Goal: Task Accomplishment & Management: Use online tool/utility

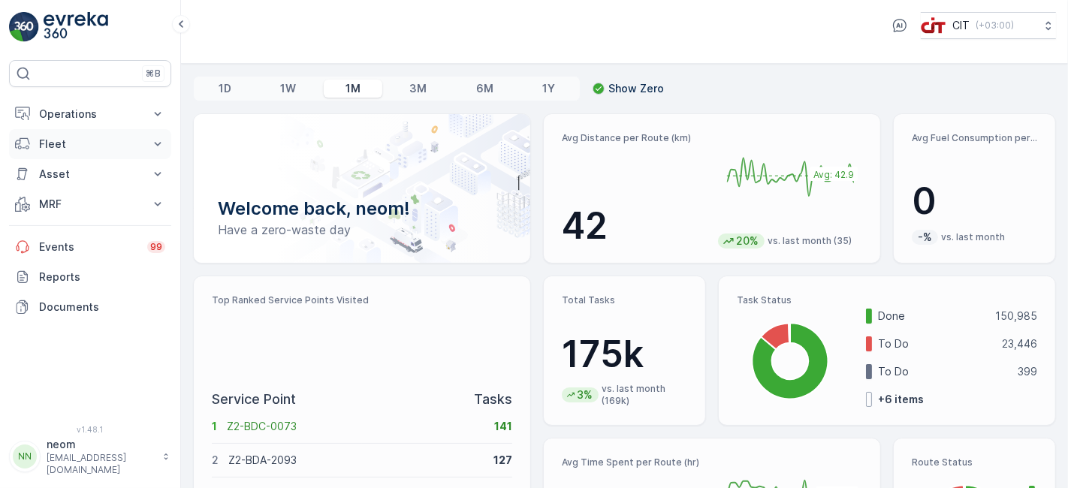
click at [81, 134] on button "Fleet" at bounding box center [90, 144] width 162 height 30
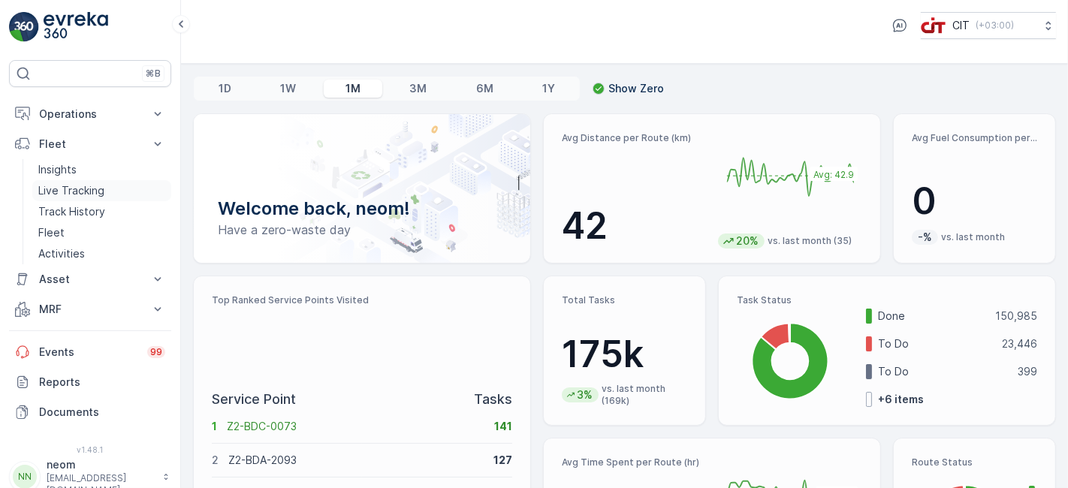
click at [82, 191] on p "Live Tracking" at bounding box center [71, 190] width 66 height 15
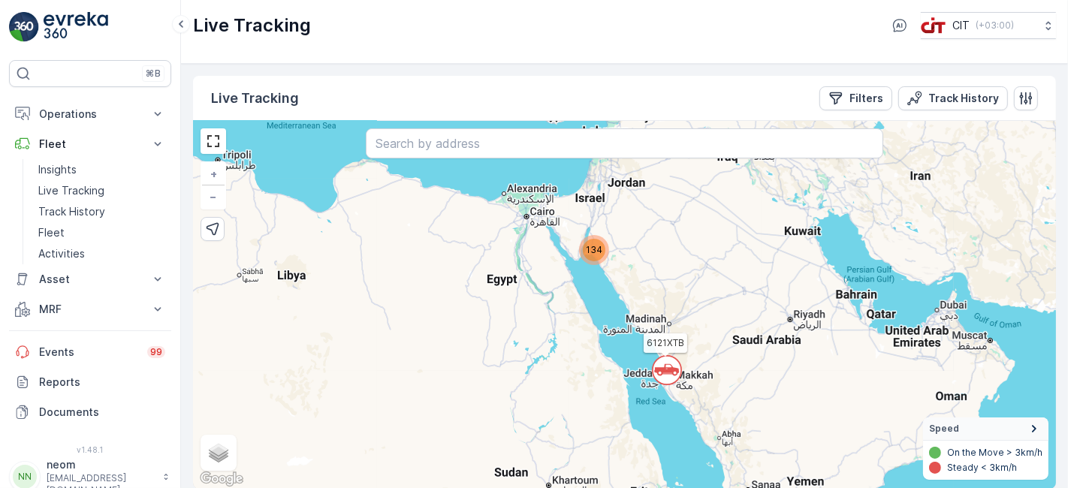
click at [596, 251] on span "134" at bounding box center [594, 249] width 17 height 11
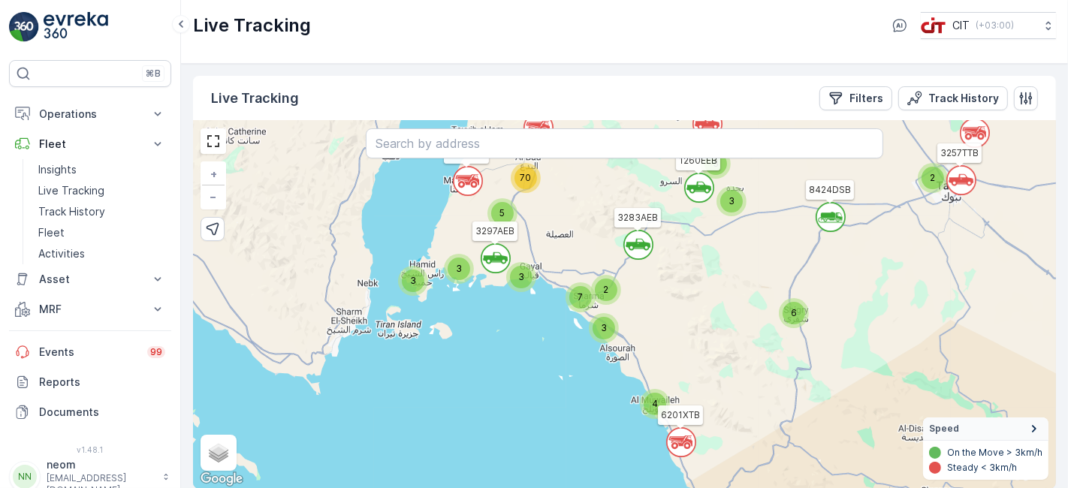
drag, startPoint x: 689, startPoint y: 445, endPoint x: 686, endPoint y: 372, distance: 72.9
click at [686, 372] on div "` ` ` ` ` ` 3 2 2 ` ` 2 6 3 3 ` 4 ` ` 3 3 3 2 3 7 ` 5 70 6121XTB REL12 8424DSB …" at bounding box center [624, 305] width 863 height 368
click at [654, 400] on span "4" at bounding box center [655, 403] width 6 height 11
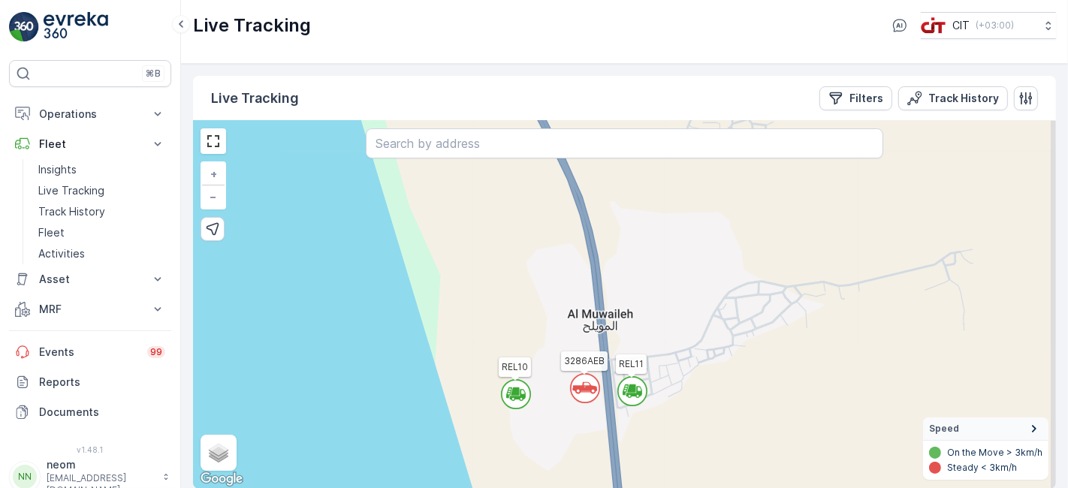
drag, startPoint x: 570, startPoint y: 333, endPoint x: 513, endPoint y: 258, distance: 94.3
click at [513, 258] on div "` ` ` ` ` ` ` ` ` ` ` ` ` ` ` 2 ` ` ` ` 2 ` ` ` ` 2 ` ` ` ` ` ` ` ` ` ` ` ` ` `…" at bounding box center [624, 305] width 863 height 368
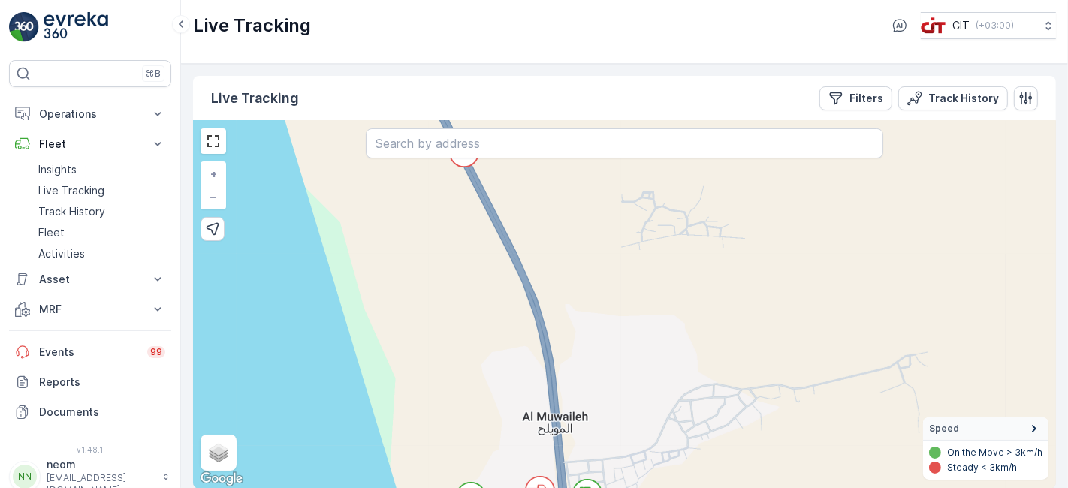
drag, startPoint x: 534, startPoint y: 237, endPoint x: 489, endPoint y: 340, distance: 112.3
click at [489, 340] on div "` ` ` ` ` ` ` ` ` ` ` ` ` ` ` ` ` ` ` ` ` ` ` 2 ` 2 ` ` ` ` ` ` ` ` ` ` ` ` ` 2…" at bounding box center [624, 305] width 863 height 368
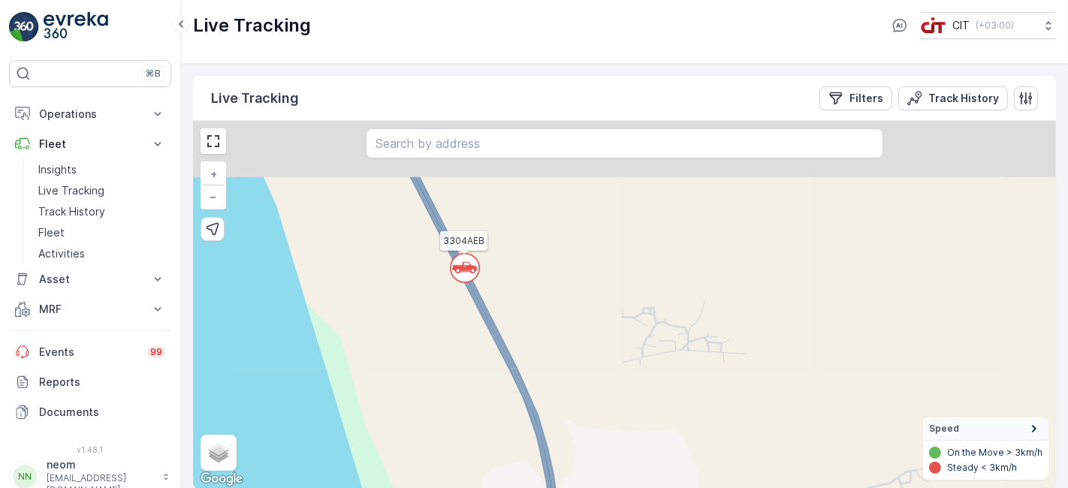
drag, startPoint x: 512, startPoint y: 244, endPoint x: 512, endPoint y: 341, distance: 96.9
click at [512, 341] on div "` ` ` ` ` ` ` ` ` ` ` ` ` ` ` ` ` ` ` ` ` ` ` 2 ` 2 ` ` ` ` ` ` ` ` ` ` ` ` ` 2…" at bounding box center [624, 305] width 863 height 368
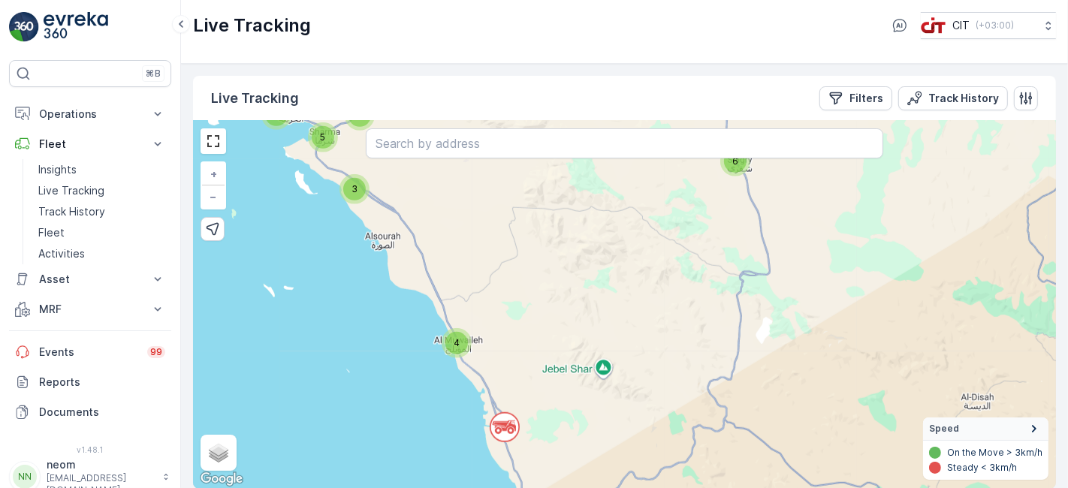
drag, startPoint x: 590, startPoint y: 341, endPoint x: 572, endPoint y: 388, distance: 49.7
click at [572, 388] on div "` ` ` ` ` ` 5 ` 2 ` ` ` 2 ` 2 ` ` ` 2 ` ` 6 3 5 3 ` 2 3 4 ` 3 8 62 3 3257TTB 12…" at bounding box center [624, 305] width 863 height 368
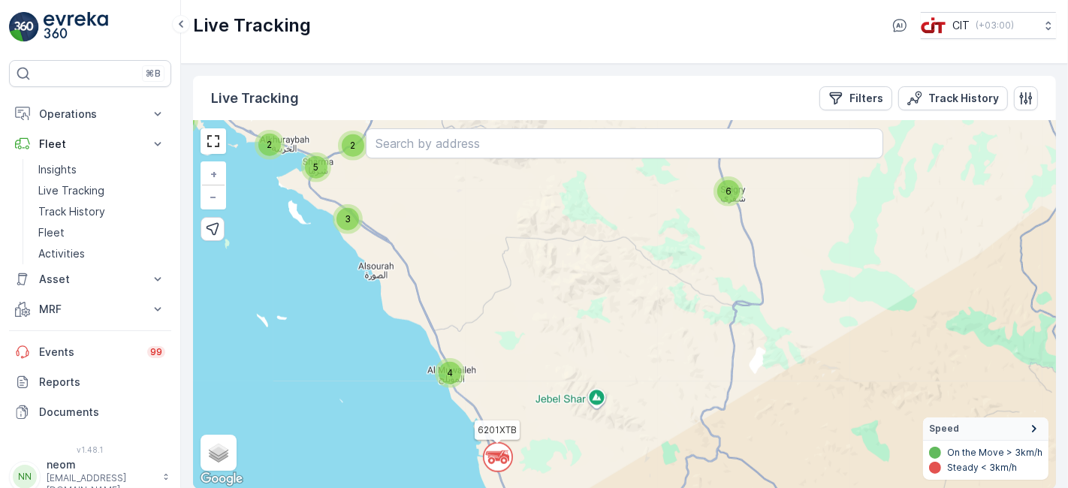
drag, startPoint x: 540, startPoint y: 288, endPoint x: 533, endPoint y: 318, distance: 30.8
click at [533, 318] on div "` ` ` ` ` ` 5 ` 2 ` ` ` 2 ` 2 ` ` ` 2 ` ` 6 3 5 3 ` 2 3 4 ` 3 8 62 3 3257TTB 12…" at bounding box center [624, 305] width 863 height 368
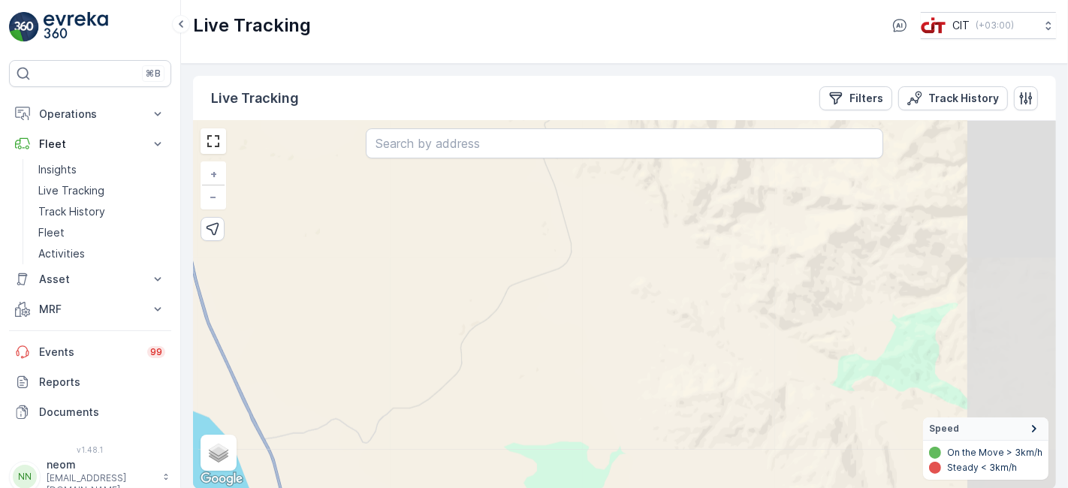
drag, startPoint x: 629, startPoint y: 296, endPoint x: 493, endPoint y: 428, distance: 189.6
click at [493, 428] on div "` ` ` ` ` ` ` ` ` ` ` ` ` ` ` ` ` ` ` ` ` ` ` ` ` ` ` 3 2 2 4 ` 2 ` 3 2 ` 2 ` 2…" at bounding box center [624, 305] width 863 height 368
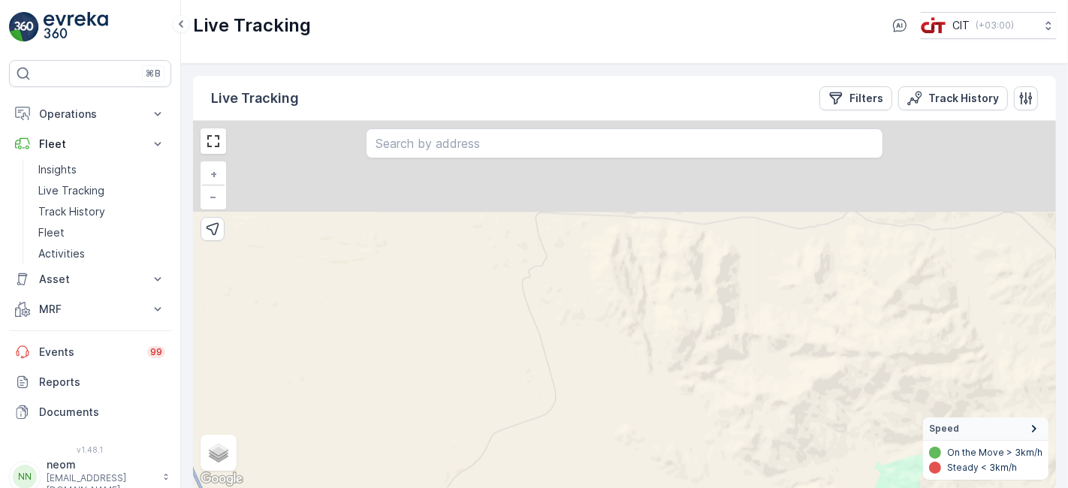
drag, startPoint x: 600, startPoint y: 256, endPoint x: 584, endPoint y: 403, distance: 148.1
click at [584, 403] on div "` ` ` ` ` ` ` ` ` ` ` ` ` ` ` ` ` ` ` ` ` ` ` ` ` ` ` 3 2 2 4 ` 2 ` 3 2 ` 2 ` 2…" at bounding box center [624, 305] width 863 height 368
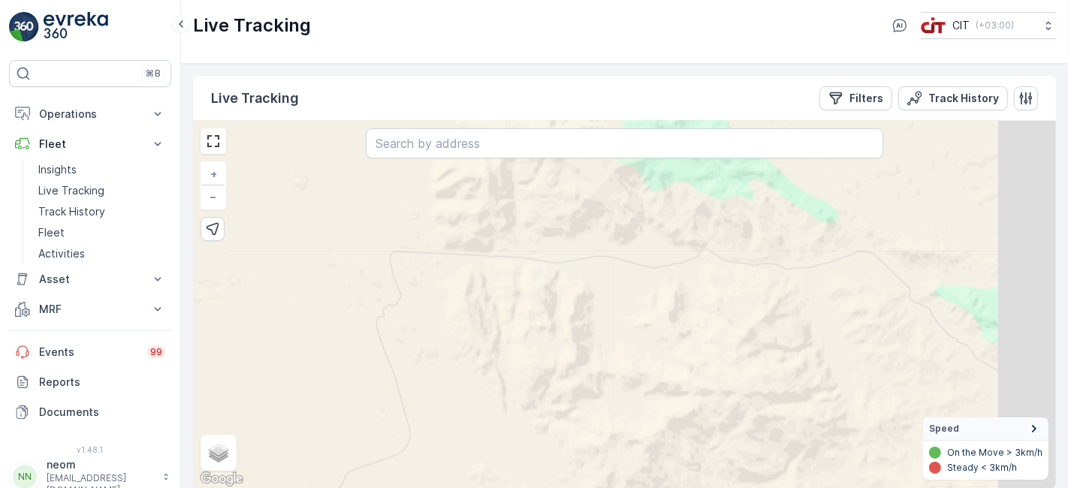
drag, startPoint x: 605, startPoint y: 320, endPoint x: 451, endPoint y: 359, distance: 158.9
click at [451, 359] on div "` ` ` ` ` ` ` ` ` ` ` ` ` ` ` ` ` ` ` ` ` ` ` ` ` ` ` 3 2 2 4 ` 2 ` 3 2 ` 2 ` 2…" at bounding box center [624, 305] width 863 height 368
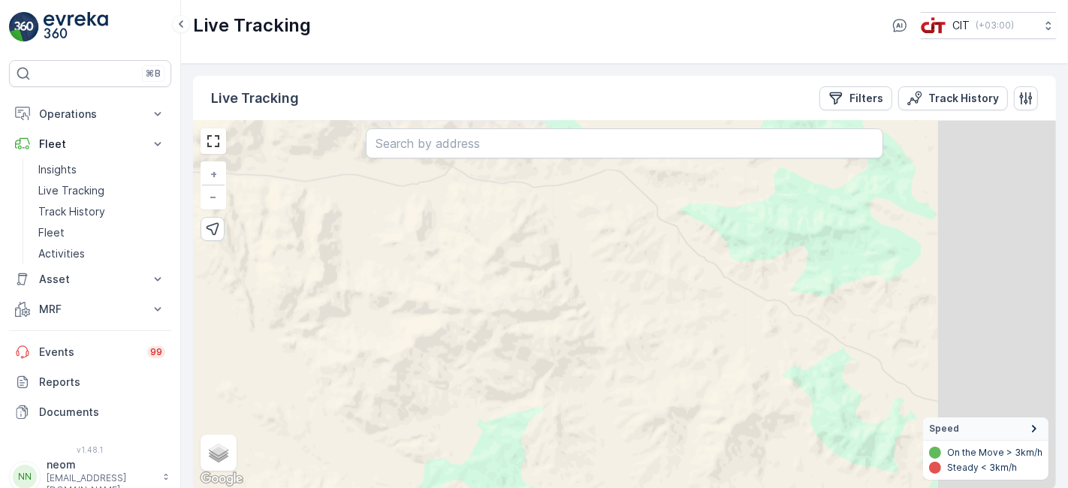
drag, startPoint x: 681, startPoint y: 344, endPoint x: 436, endPoint y: 261, distance: 257.7
click at [436, 261] on div "` ` ` ` ` ` ` ` ` ` ` ` ` ` ` ` ` ` ` ` ` ` ` ` ` ` ` 3 2 2 4 ` 2 ` 3 2 ` 2 ` 2…" at bounding box center [624, 305] width 863 height 368
